Goal: Task Accomplishment & Management: Use online tool/utility

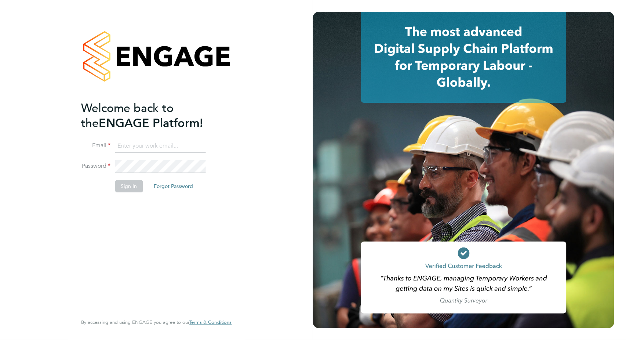
type input "[PERSON_NAME][EMAIL_ADDRESS][PERSON_NAME][DOMAIN_NAME]"
click at [134, 186] on button "Sign In" at bounding box center [129, 186] width 28 height 12
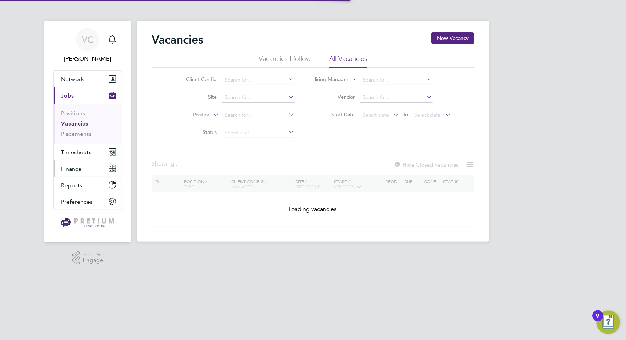
click at [75, 173] on button "Finance" at bounding box center [88, 168] width 68 height 16
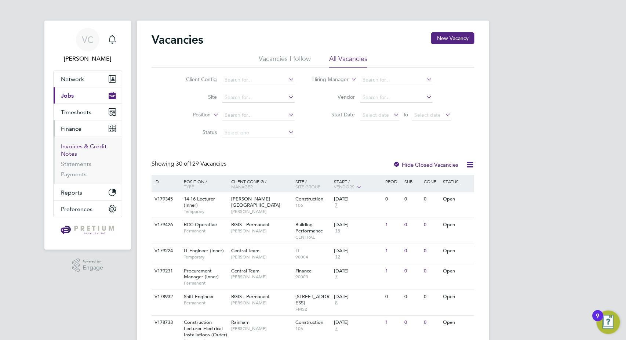
click at [84, 148] on link "Invoices & Credit Notes" at bounding box center [84, 150] width 46 height 14
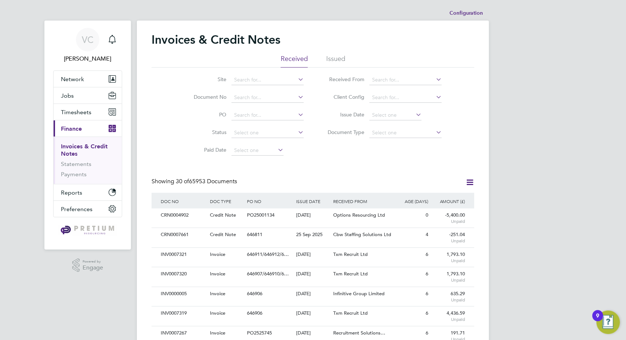
click at [337, 57] on li "Issued" at bounding box center [335, 60] width 19 height 13
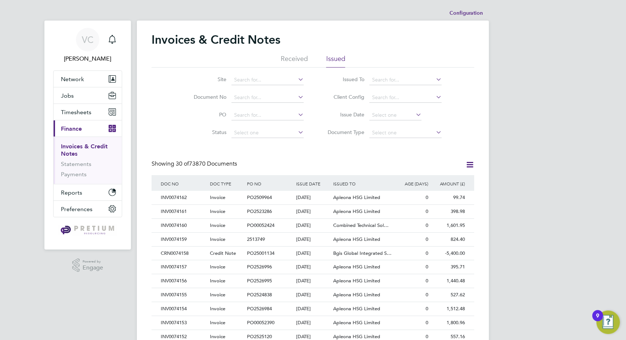
click at [467, 164] on icon at bounding box center [469, 164] width 9 height 9
click at [438, 182] on li "Download invoices" at bounding box center [439, 182] width 69 height 10
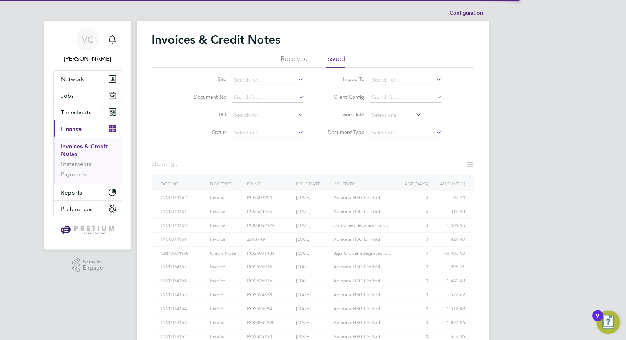
click at [451, 199] on div "Invoices & Credit Notes Received Issued Site Document No PO Status Paid Date Is…" at bounding box center [312, 327] width 323 height 590
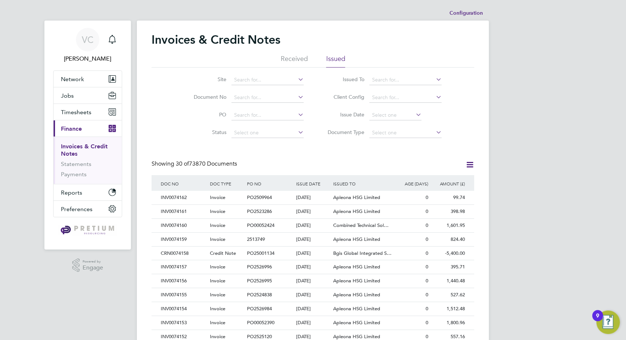
click at [470, 168] on icon at bounding box center [469, 164] width 9 height 9
click at [448, 193] on li "Download credit notes" at bounding box center [439, 192] width 69 height 10
